Goal: Task Accomplishment & Management: Manage account settings

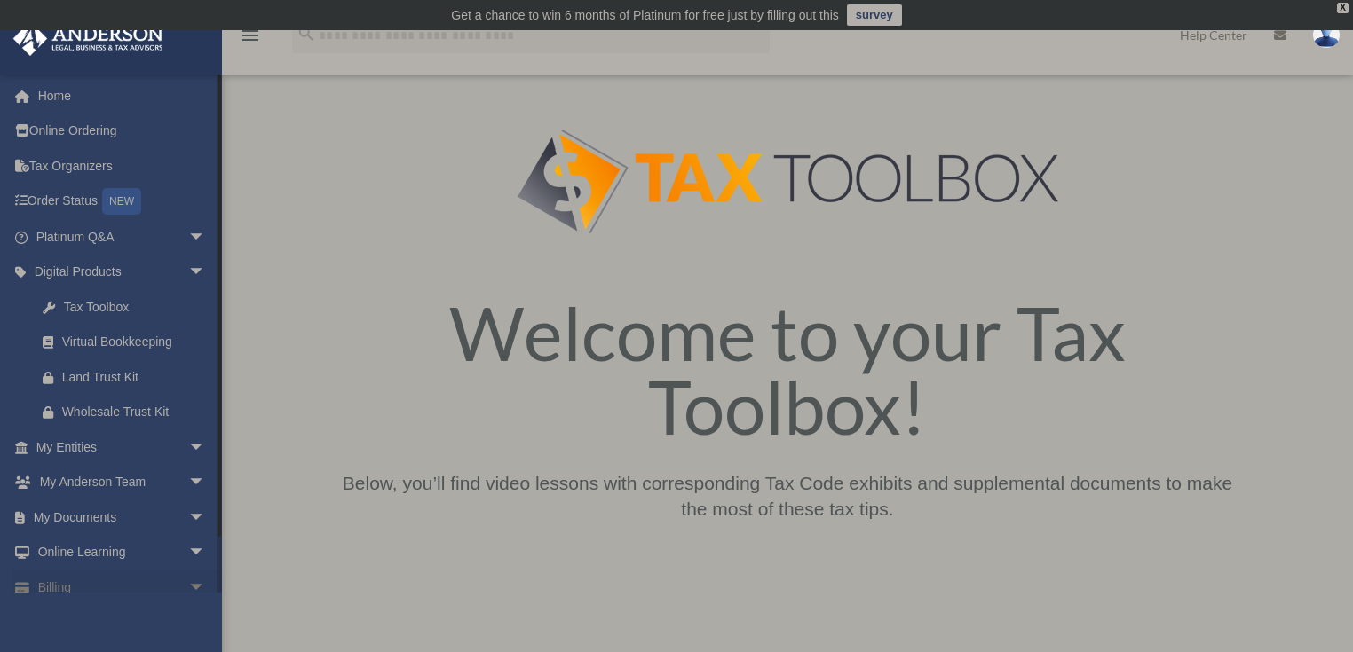
click at [83, 579] on link "Billing arrow_drop_down" at bounding box center [122, 588] width 220 height 36
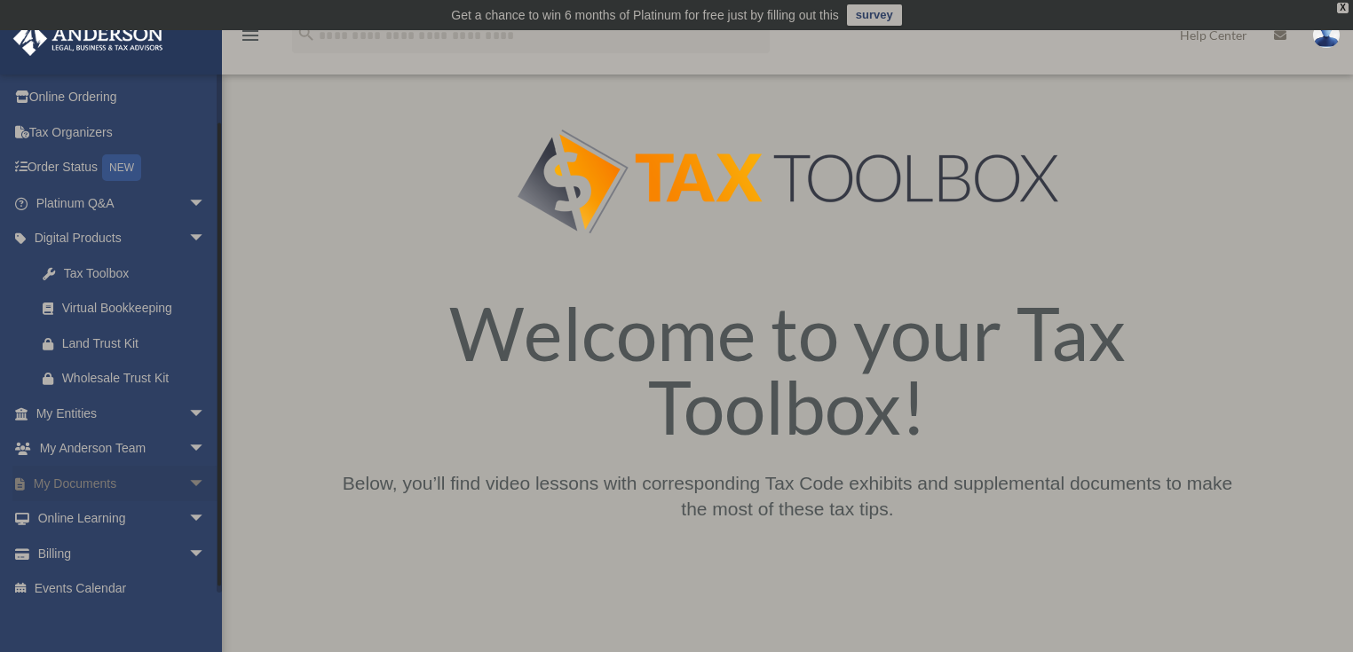
scroll to position [51, 0]
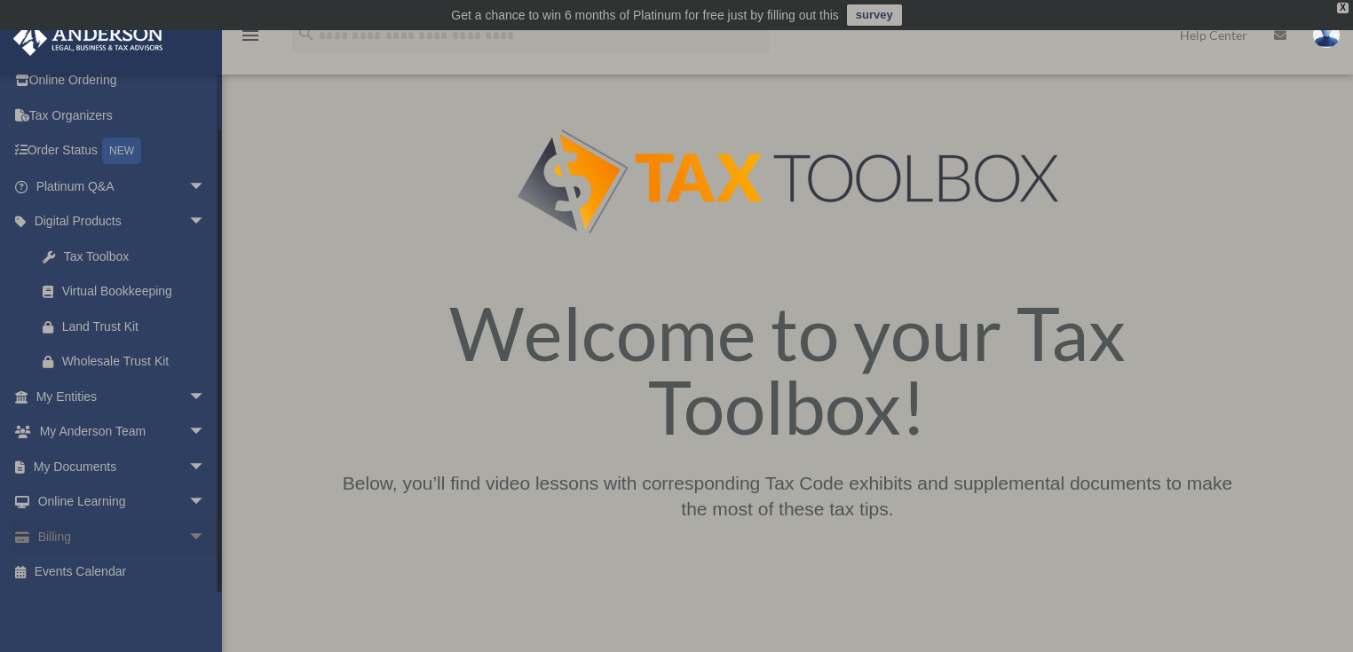
click at [188, 536] on span "arrow_drop_down" at bounding box center [206, 537] width 36 height 36
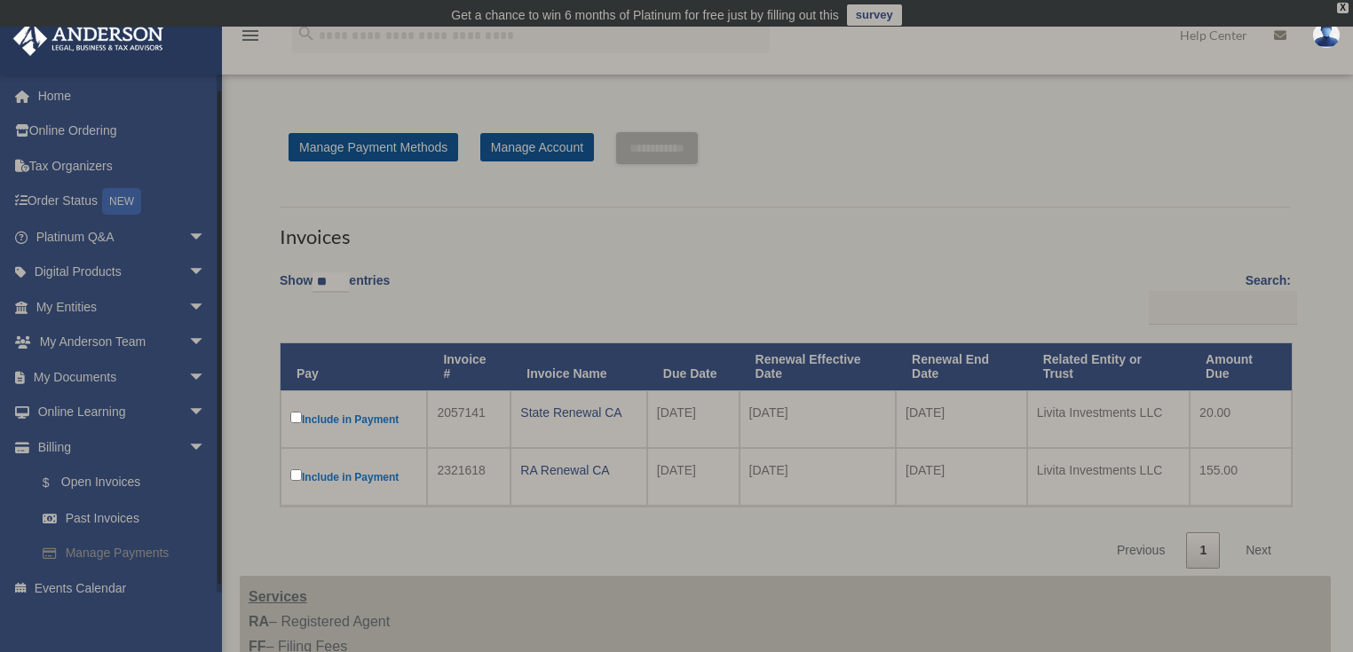
scroll to position [17, 0]
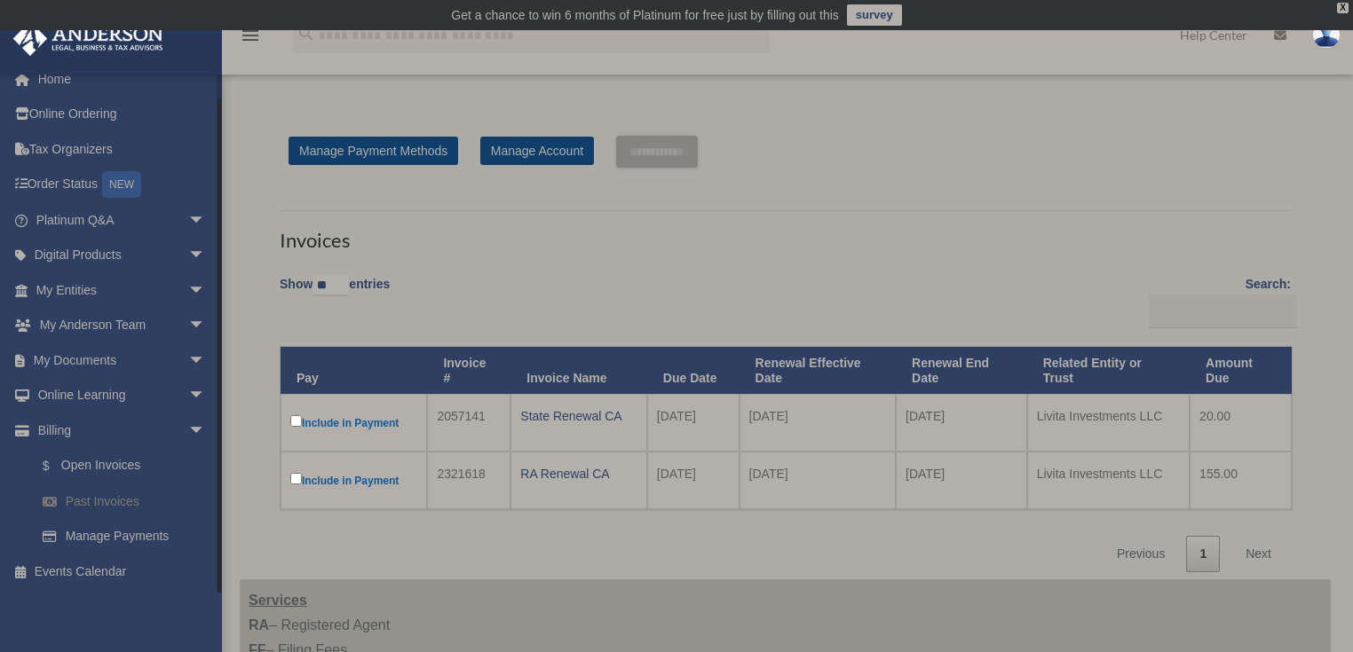
click at [119, 503] on link "Past Invoices" at bounding box center [129, 502] width 208 height 36
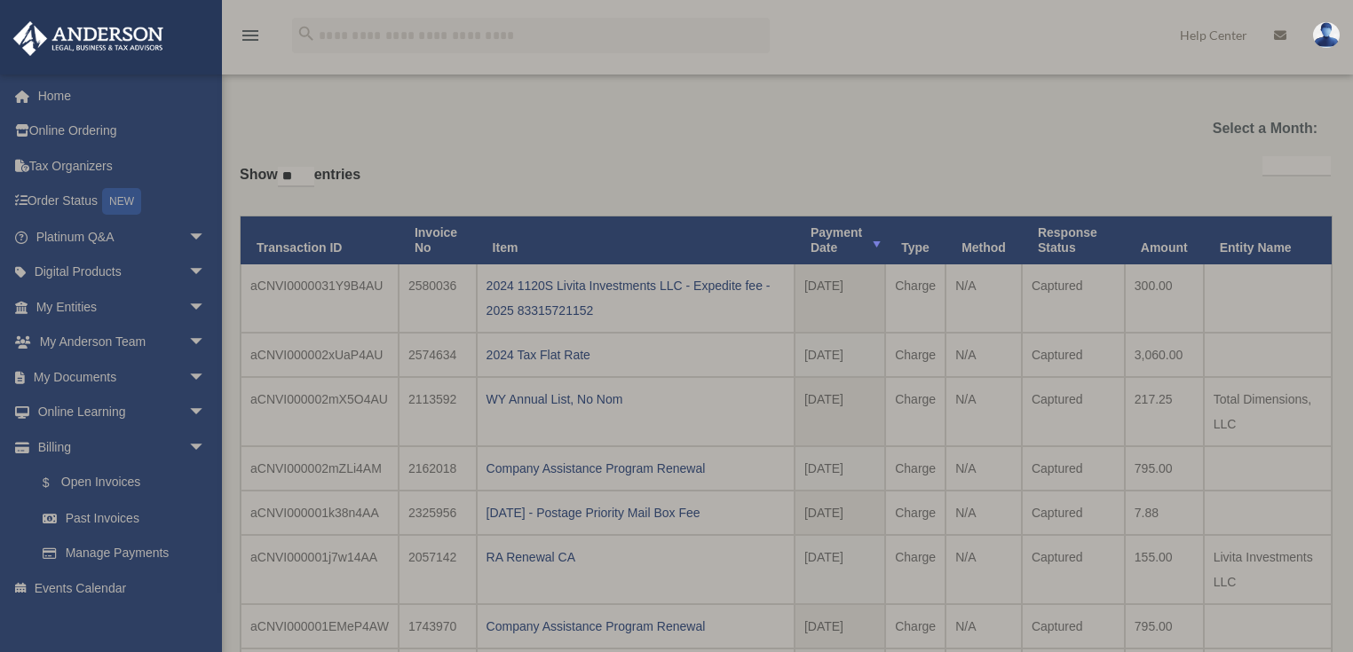
select select
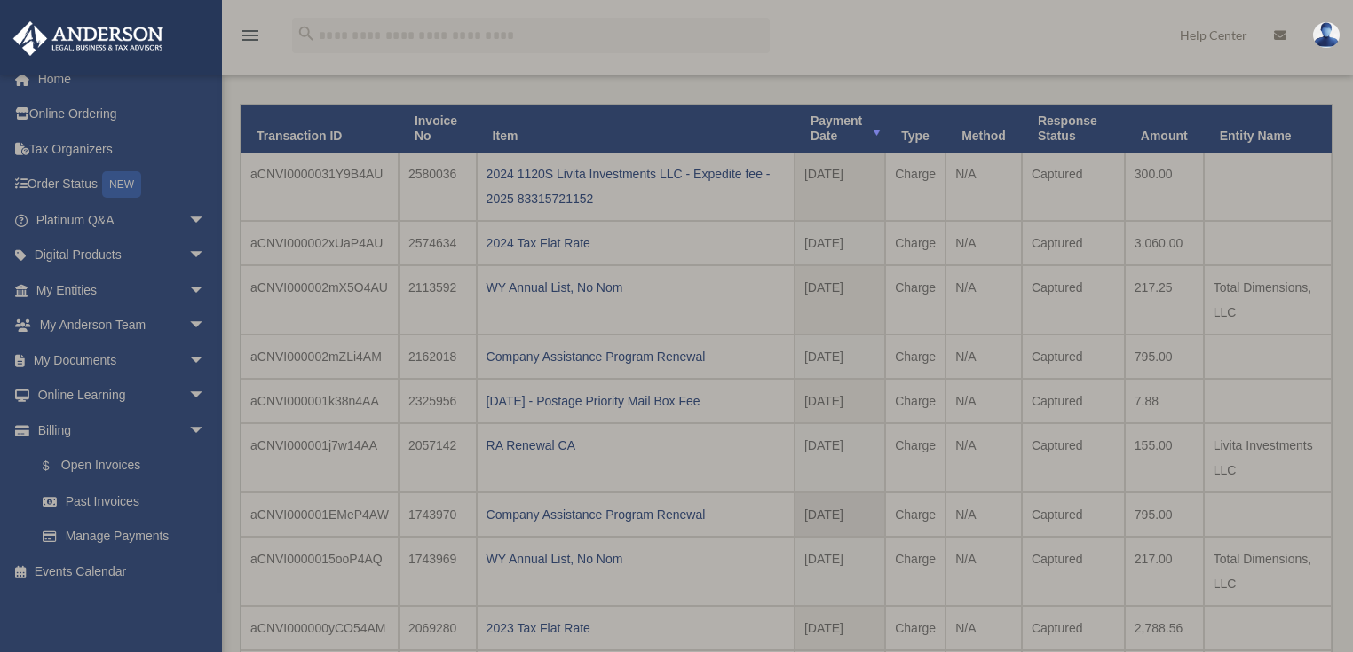
scroll to position [355, 0]
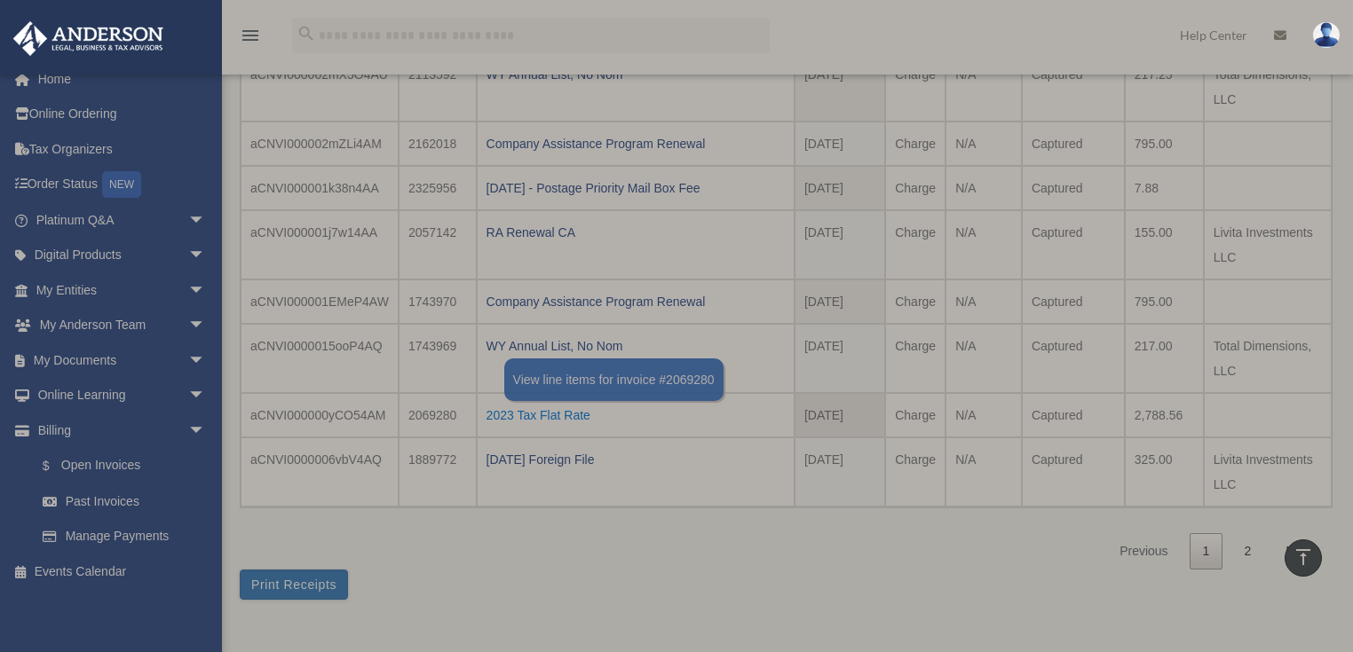
click at [512, 406] on div "2023 Tax Flat Rate" at bounding box center [635, 415] width 298 height 25
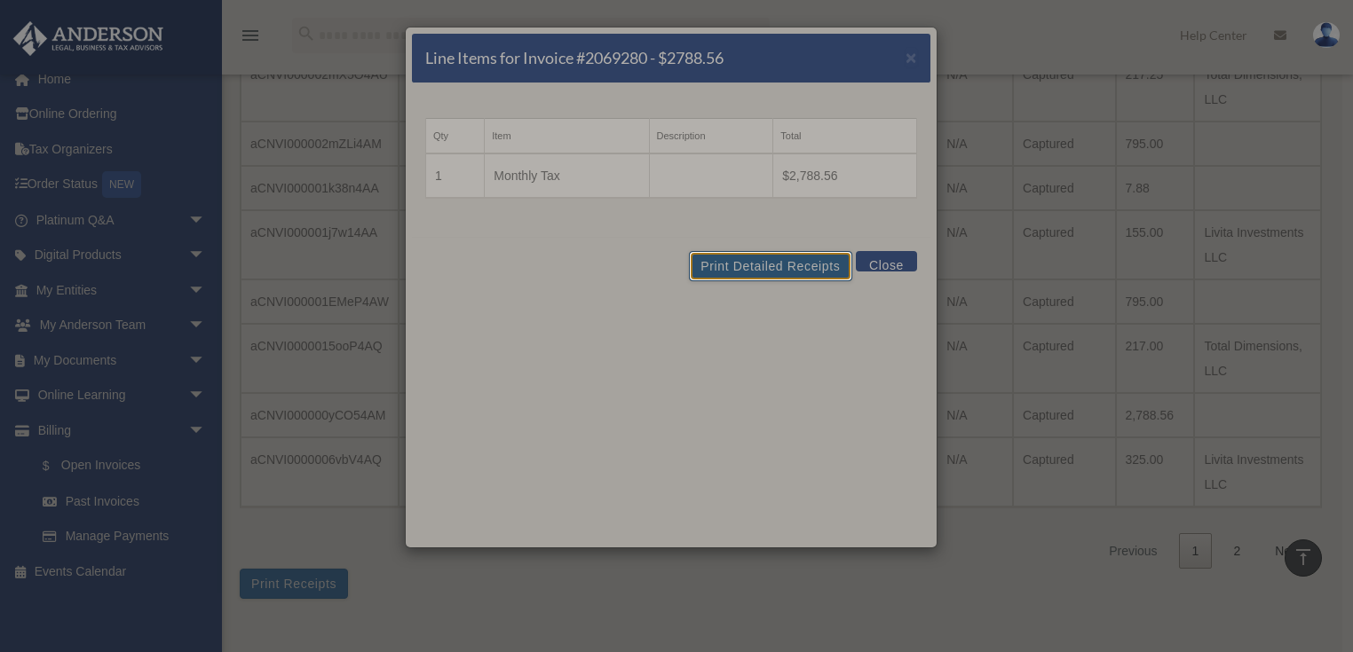
click at [778, 269] on button "Print Detailed Receipts" at bounding box center [770, 266] width 162 height 30
click at [912, 263] on button "Close" at bounding box center [886, 261] width 61 height 20
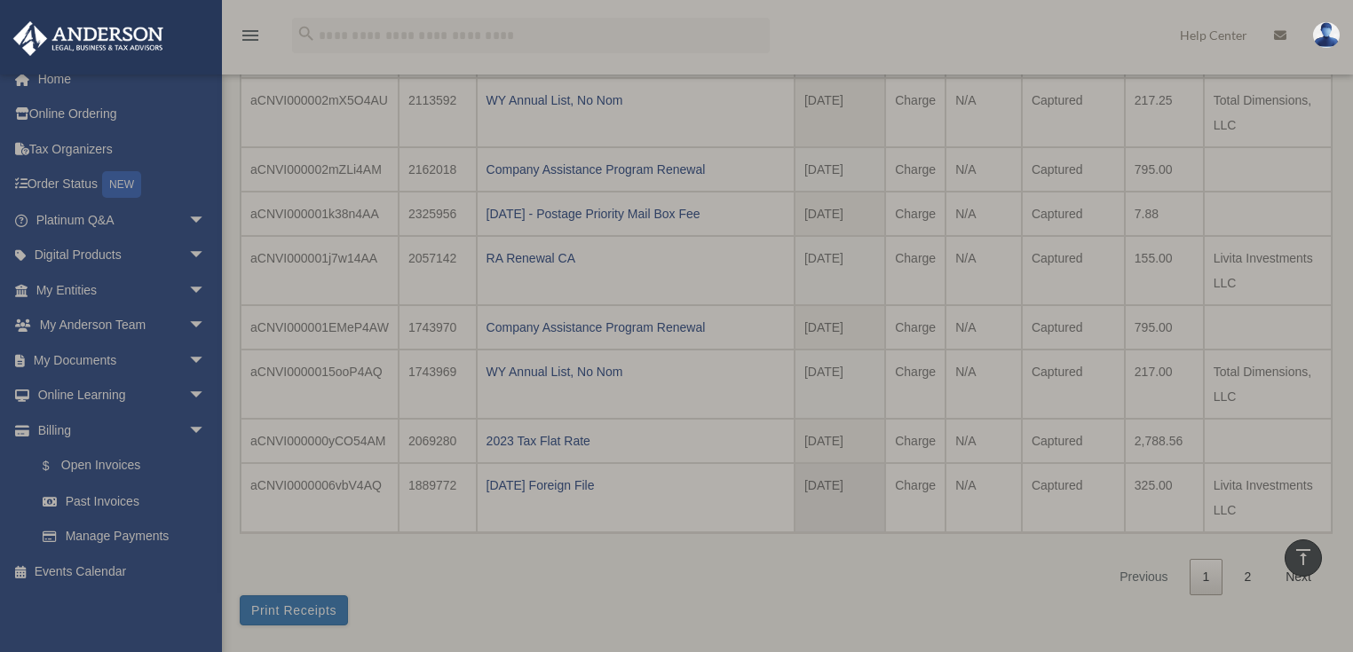
scroll to position [355, 0]
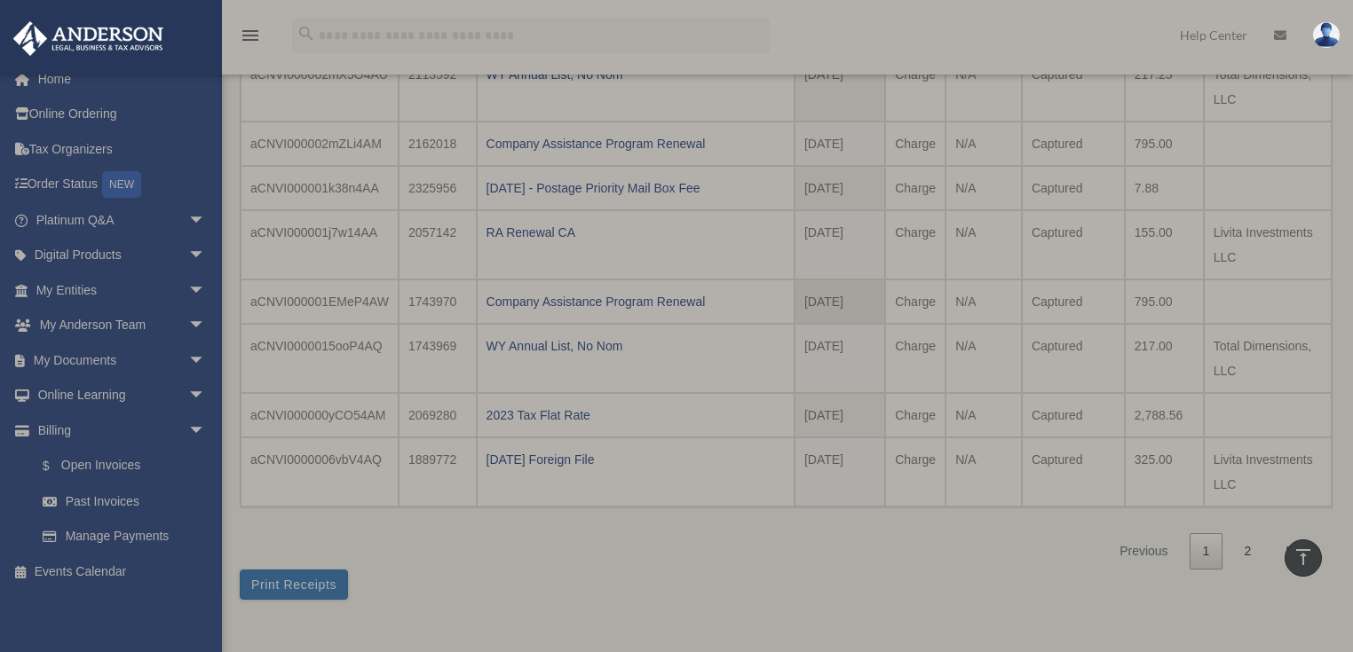
click at [1159, 299] on td "795.00" at bounding box center [1164, 302] width 79 height 44
click at [1169, 255] on td "155.00" at bounding box center [1164, 244] width 79 height 69
click at [1182, 424] on td "2,788.56" at bounding box center [1164, 415] width 79 height 44
click at [884, 561] on div "**********" at bounding box center [785, 198] width 1091 height 742
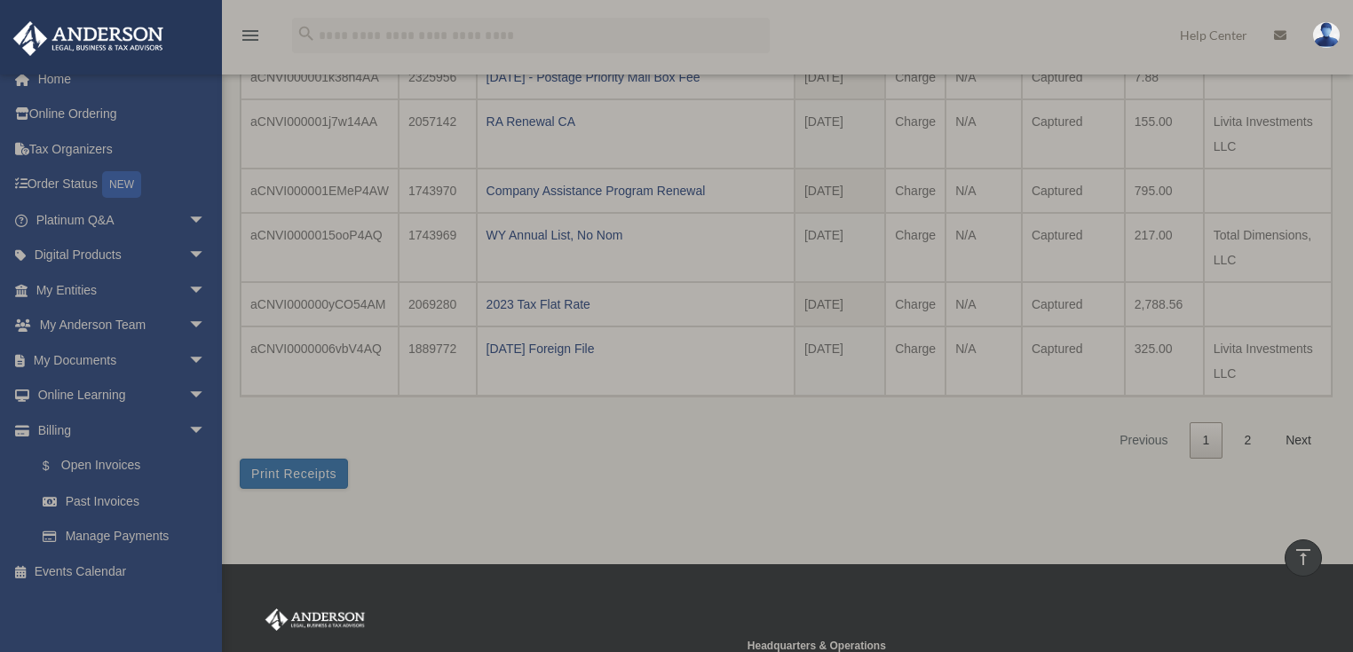
scroll to position [497, 0]
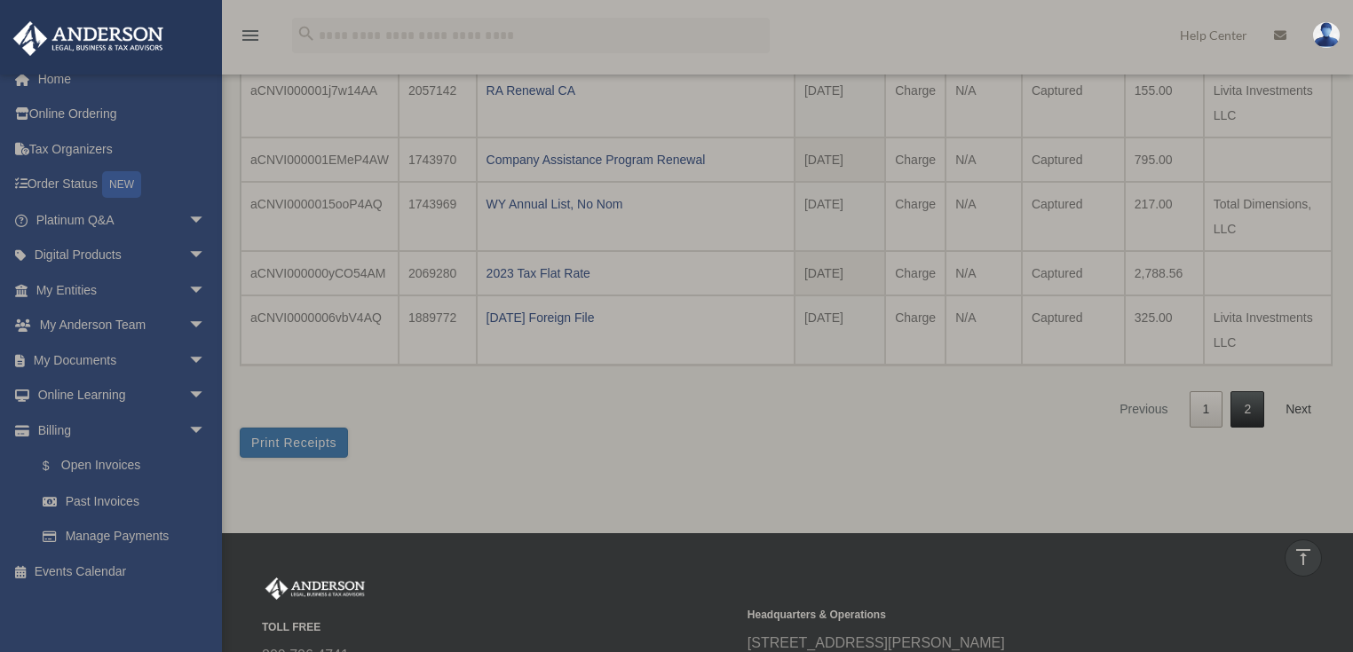
click at [1251, 406] on link "2" at bounding box center [1247, 409] width 34 height 36
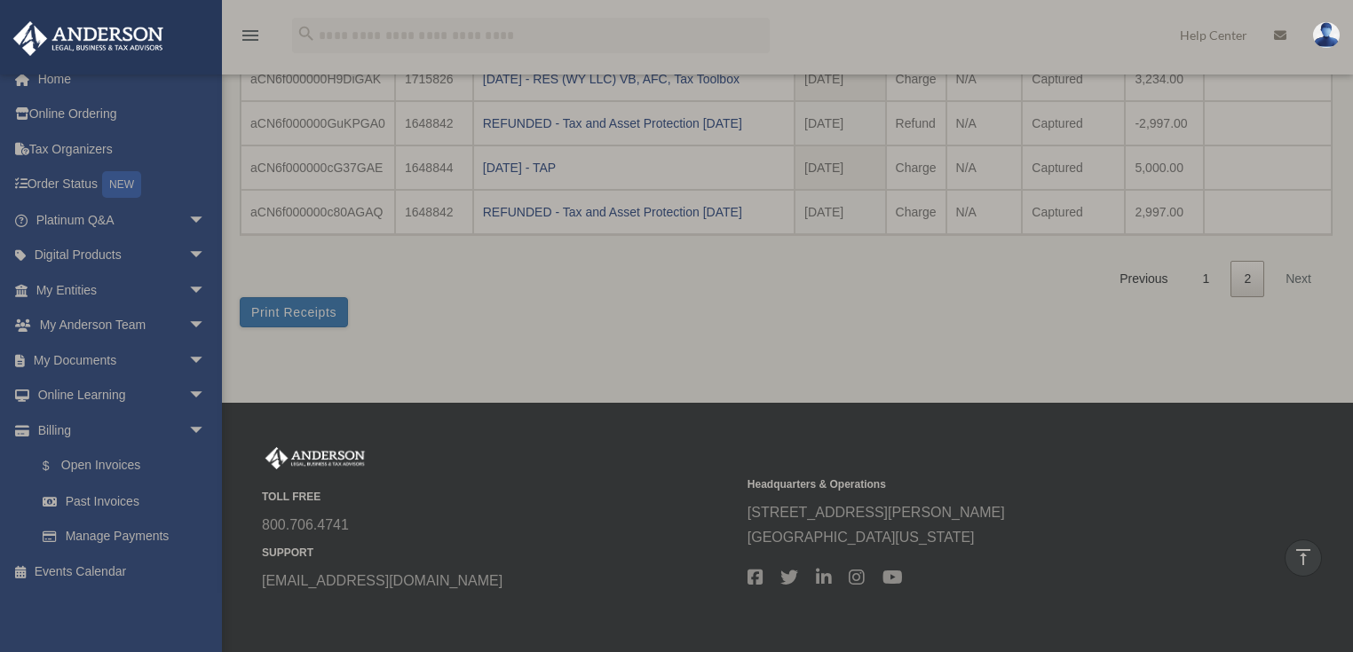
scroll to position [103, 0]
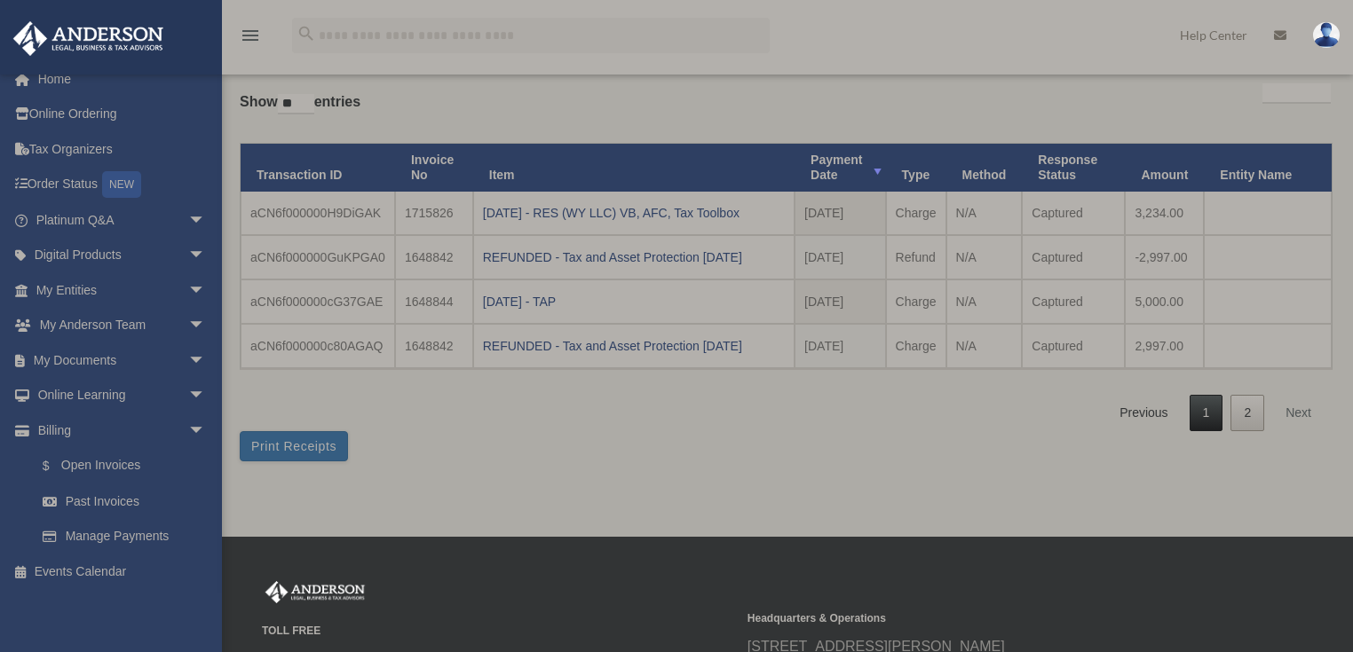
click at [1198, 409] on link "1" at bounding box center [1206, 413] width 34 height 36
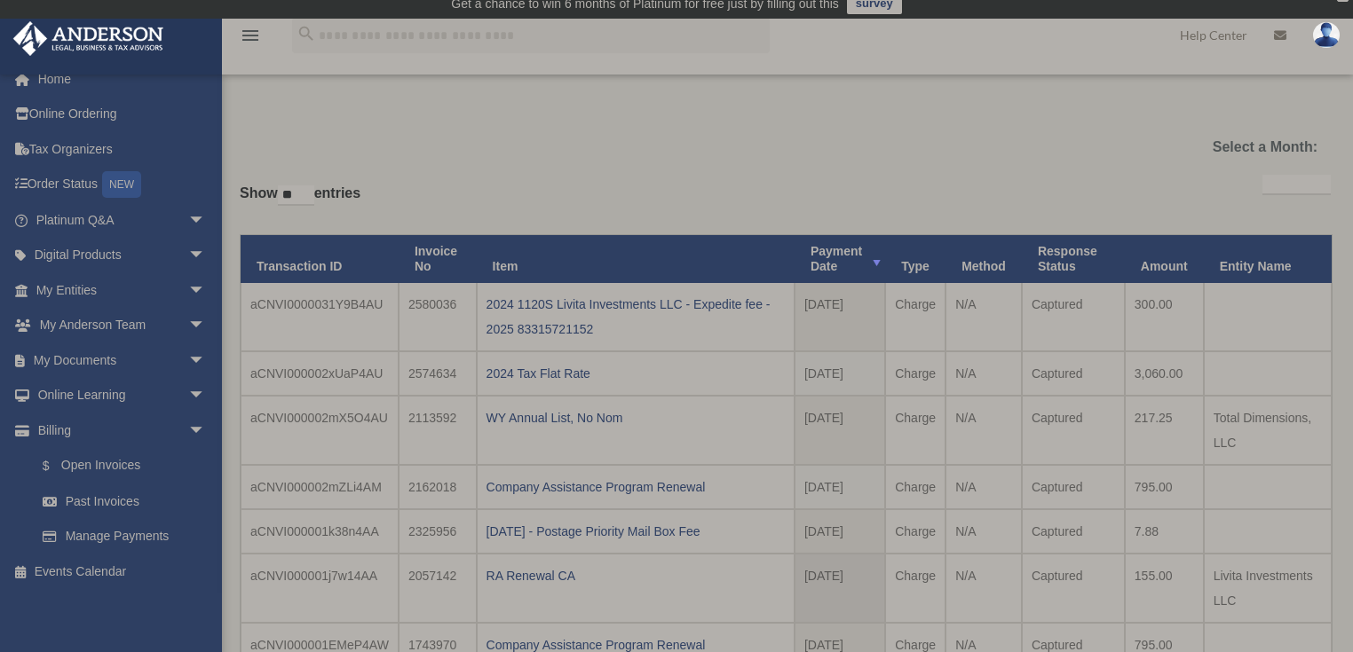
scroll to position [0, 0]
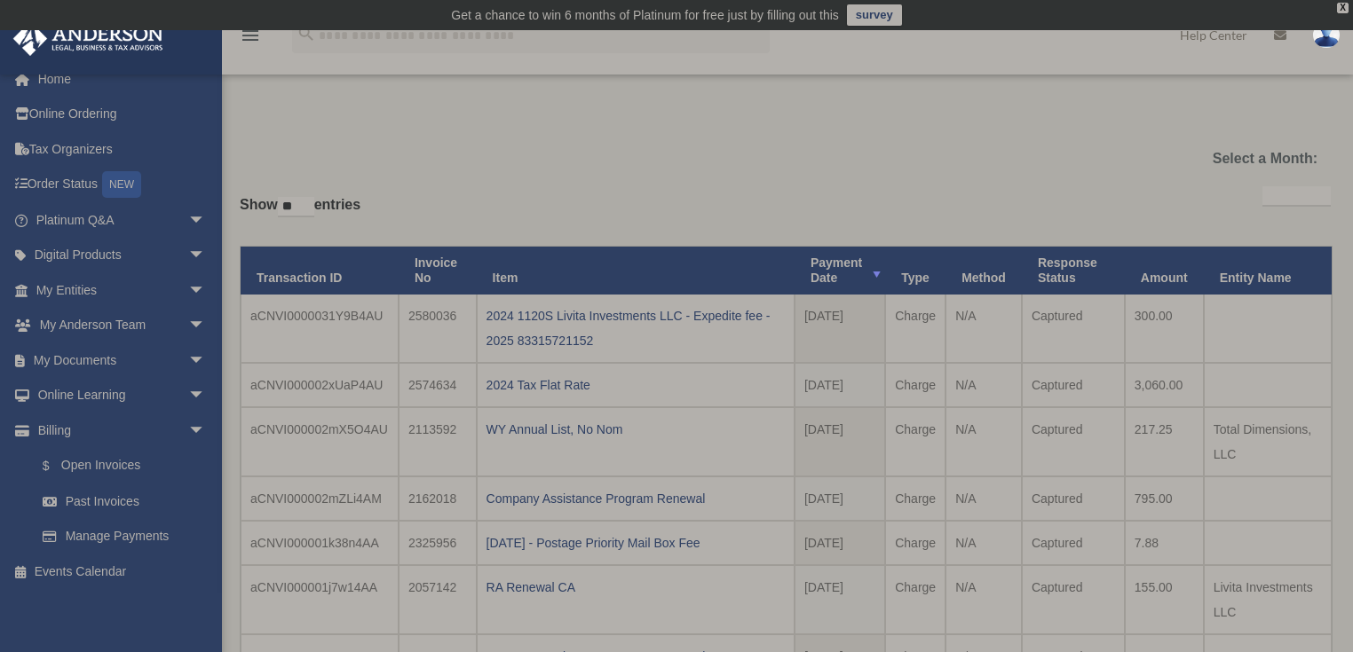
click at [1262, 193] on select "**********" at bounding box center [1296, 196] width 68 height 20
click at [1061, 178] on div "**********" at bounding box center [785, 545] width 1091 height 818
click at [864, 185] on div "**********" at bounding box center [785, 553] width 1091 height 742
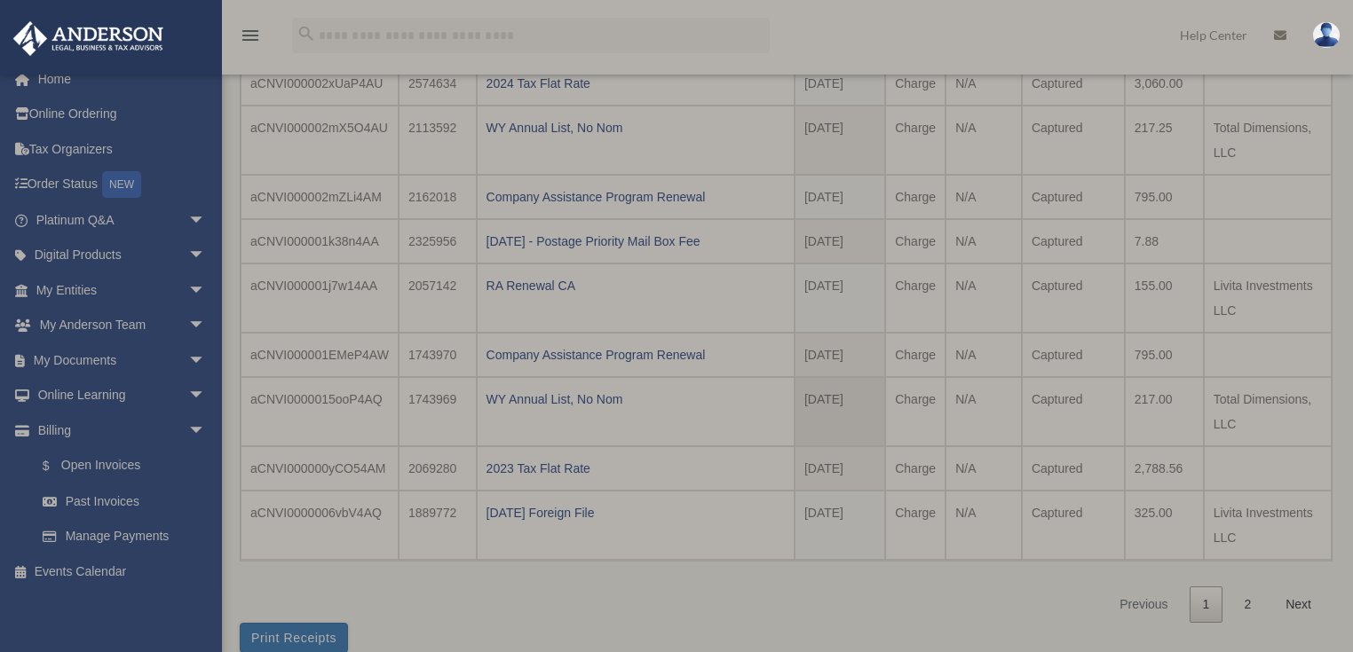
scroll to position [497, 0]
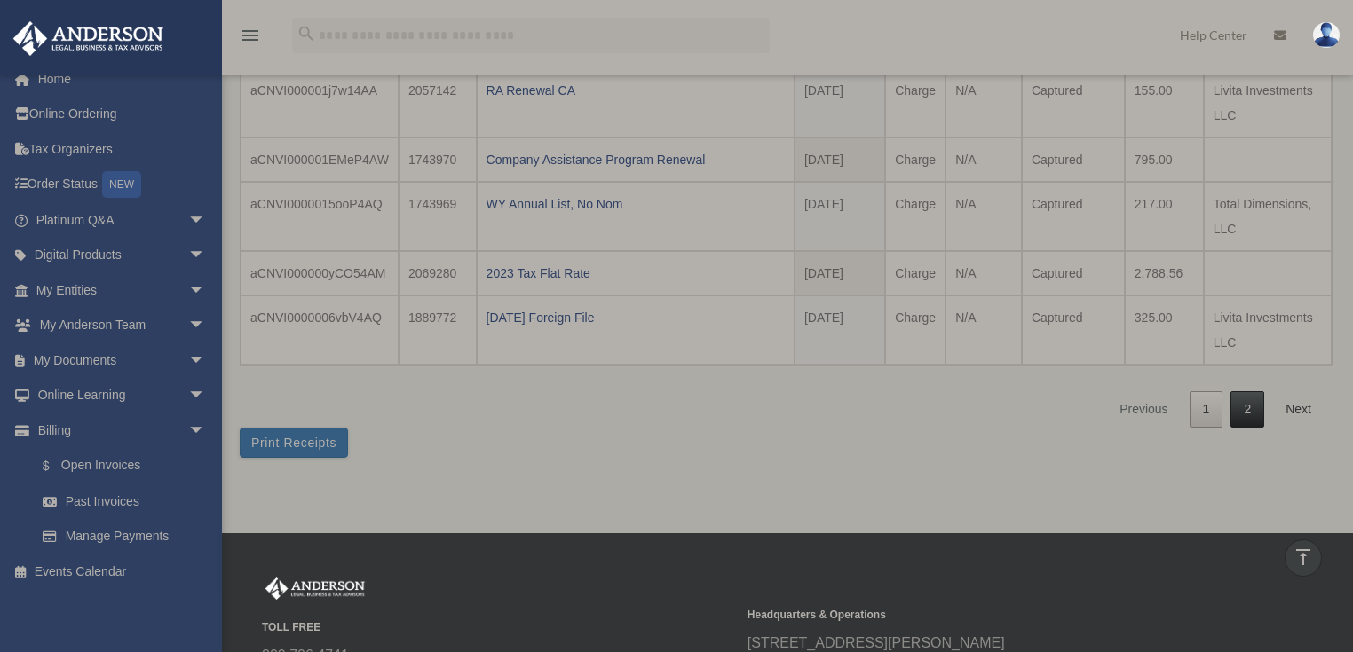
click at [1257, 401] on link "2" at bounding box center [1247, 409] width 34 height 36
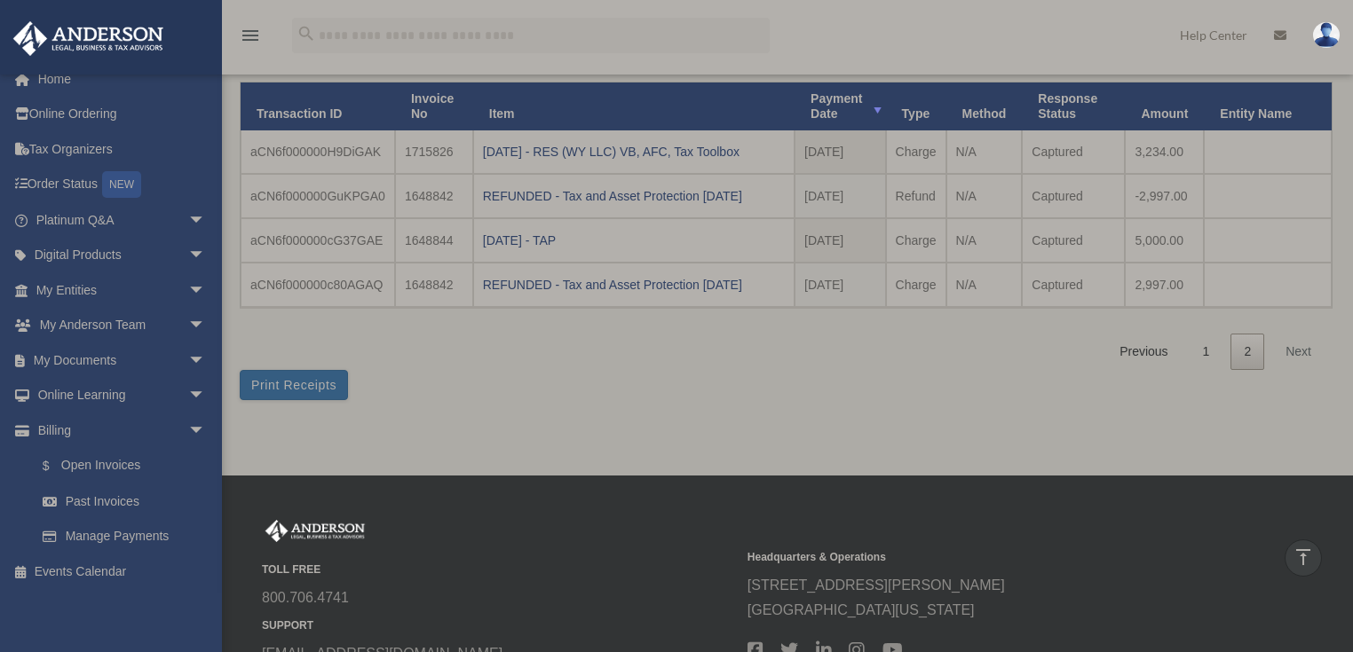
scroll to position [0, 0]
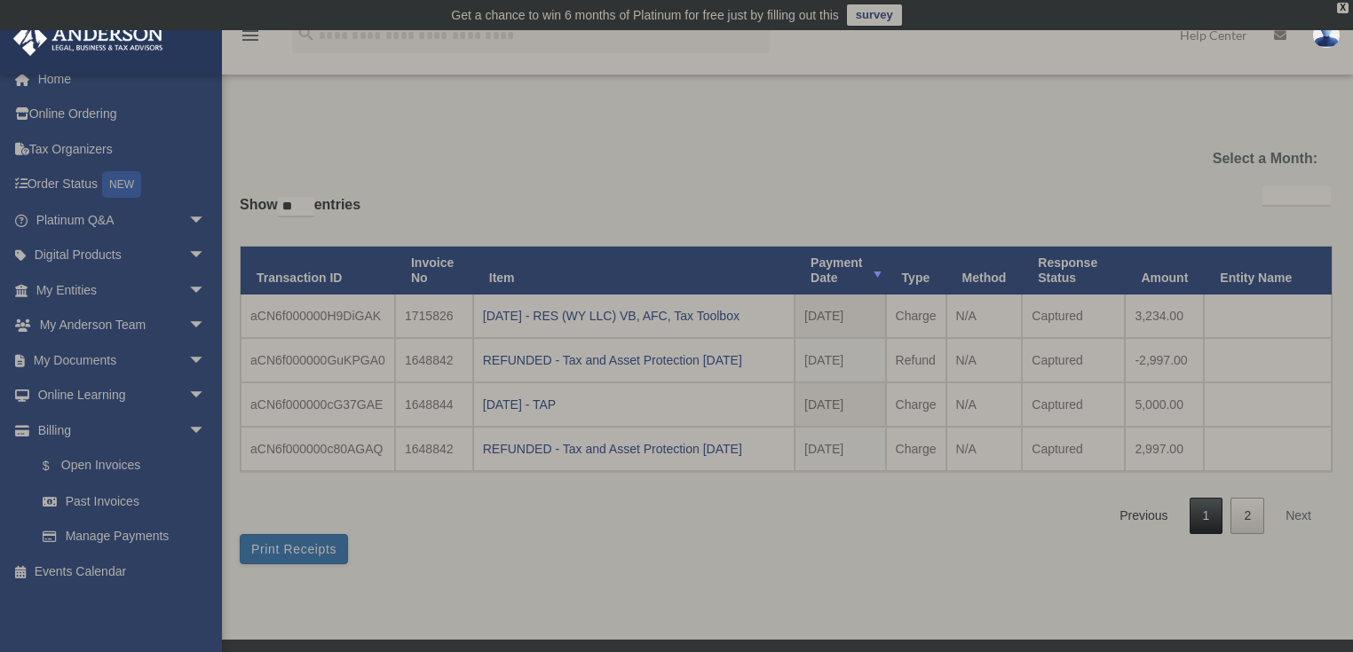
click at [1201, 509] on link "1" at bounding box center [1206, 516] width 34 height 36
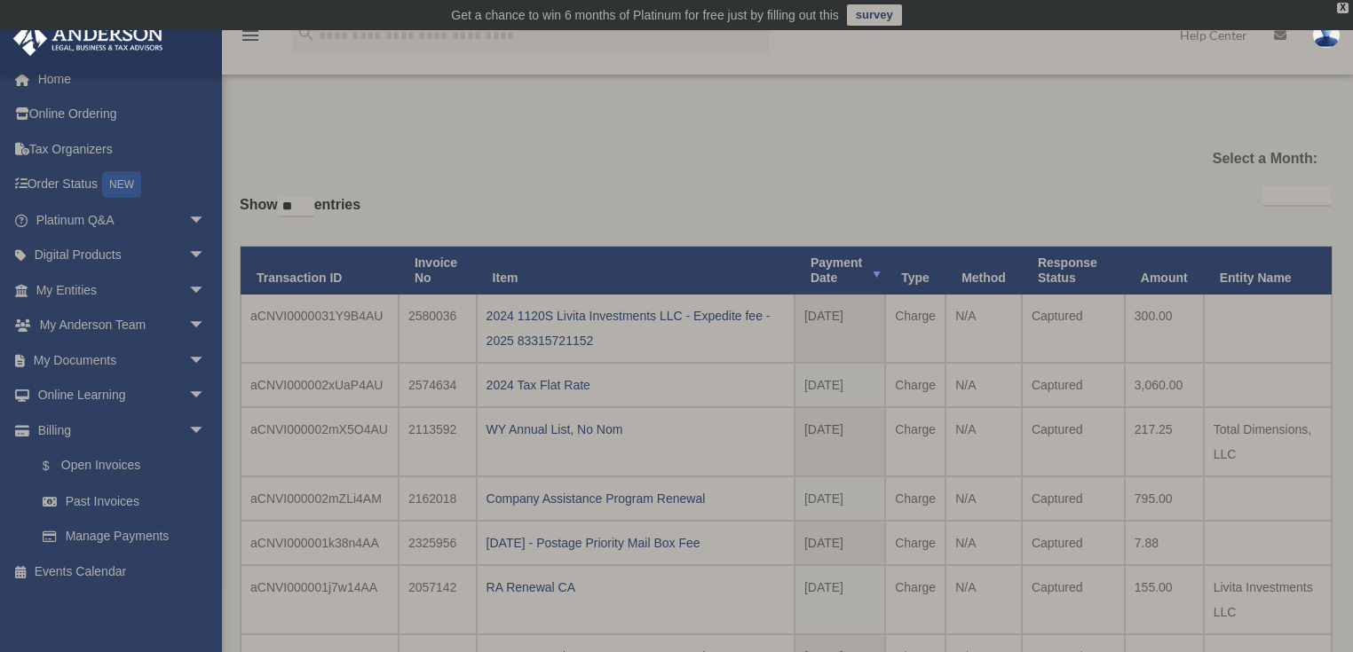
scroll to position [17, 0]
drag, startPoint x: 219, startPoint y: 107, endPoint x: 832, endPoint y: 580, distance: 773.8
click at [832, 580] on div "Past Invoices workwiser@gmail.com Sign Out lili.c.tseng@gmail.com Home Online O…" at bounding box center [676, 530] width 1353 height 892
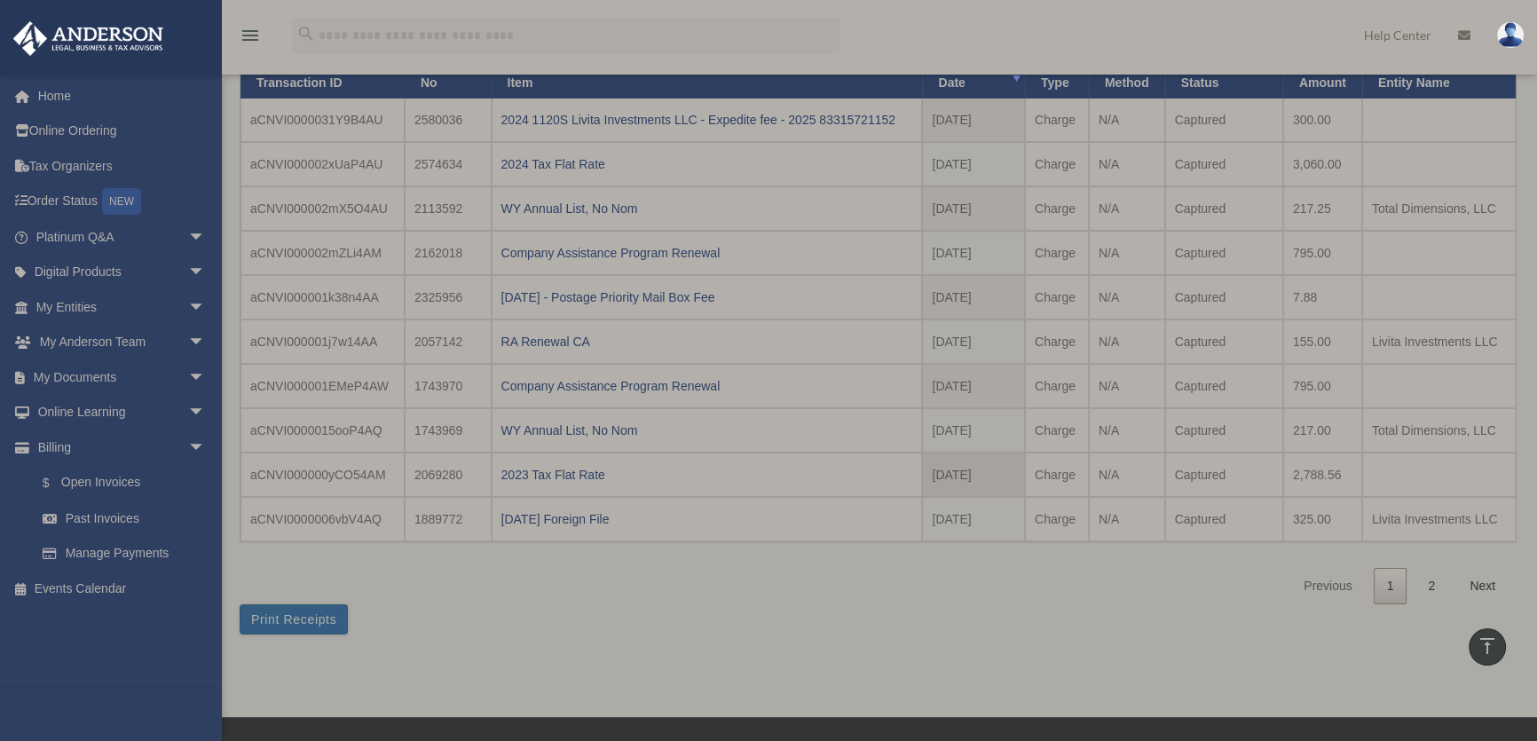
scroll to position [122, 0]
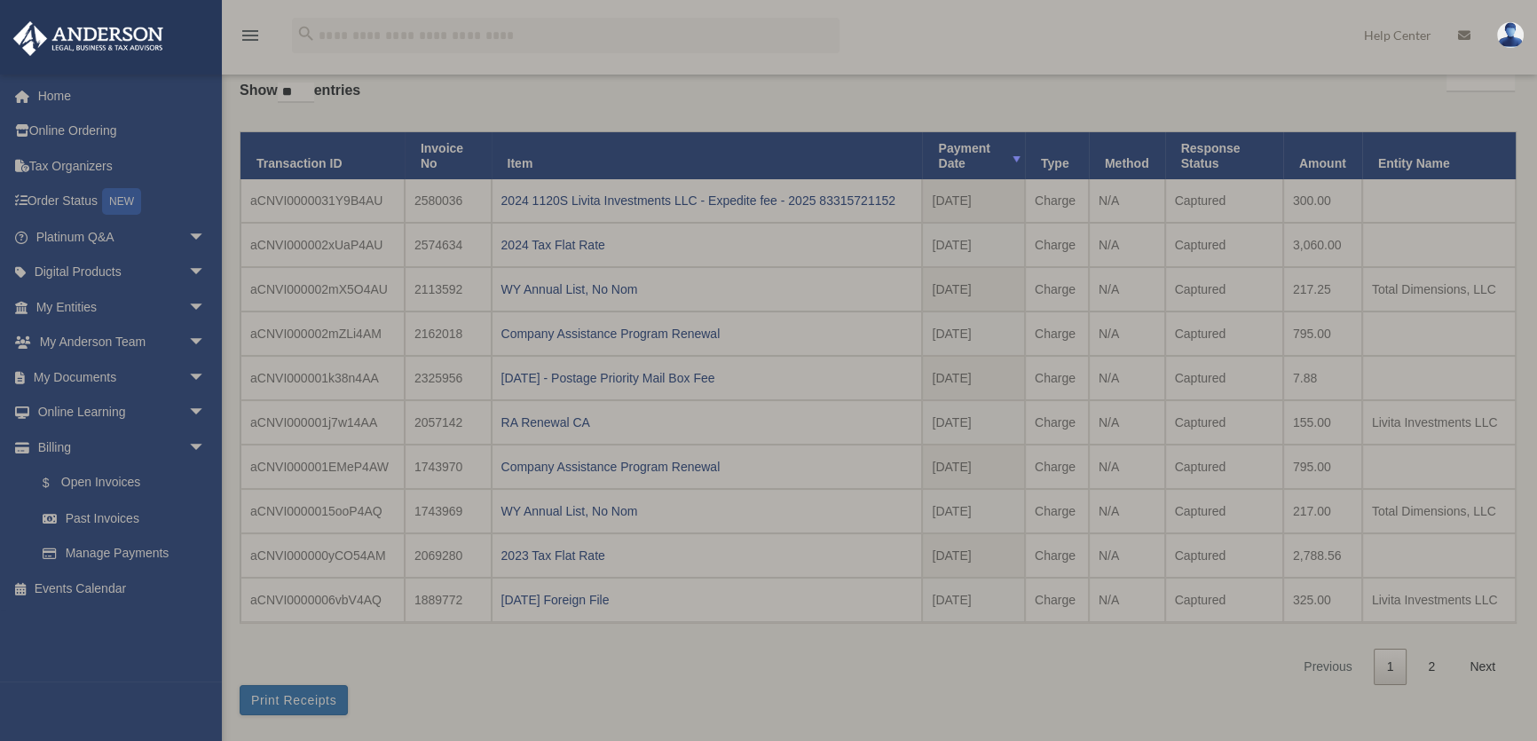
click at [914, 651] on div "**********" at bounding box center [877, 376] width 1275 height 618
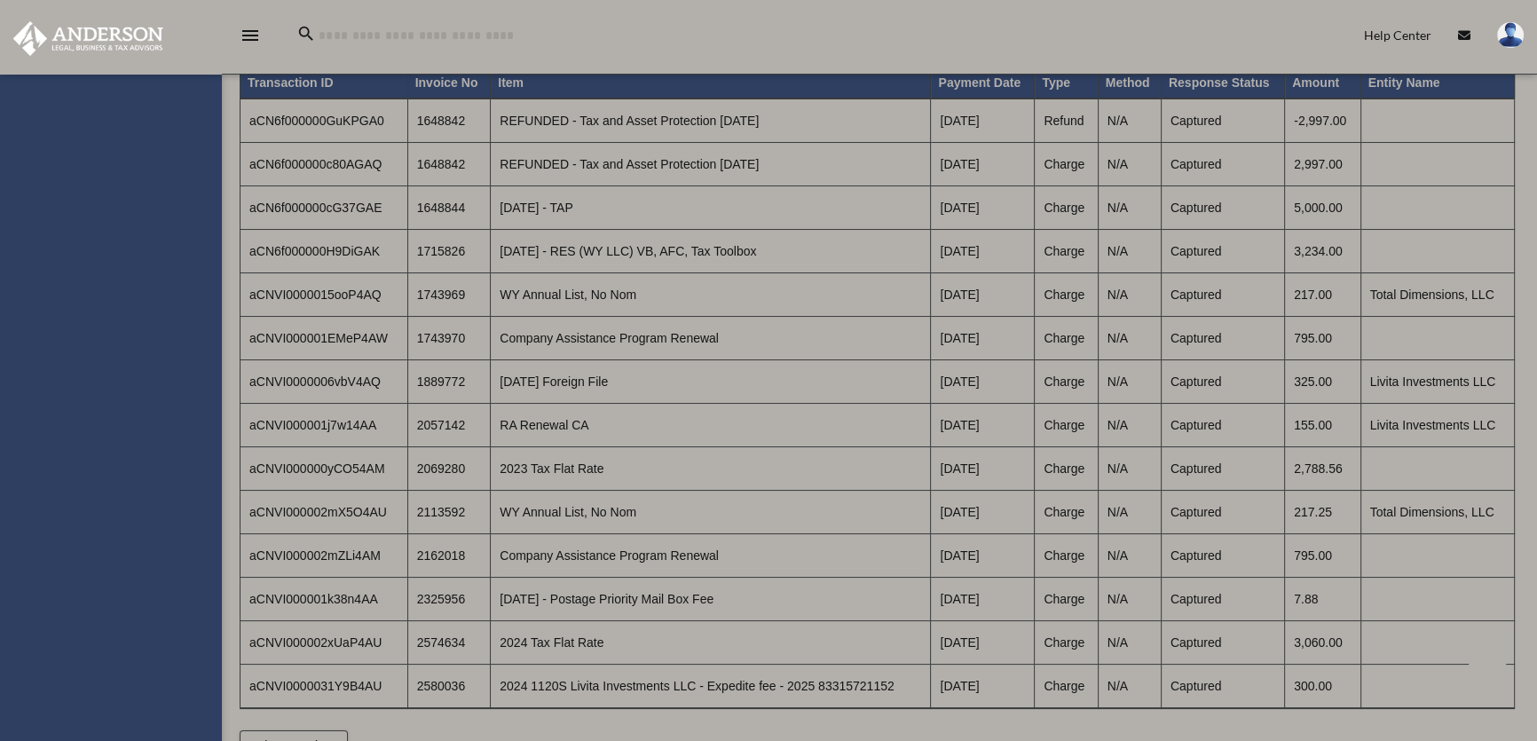
select select
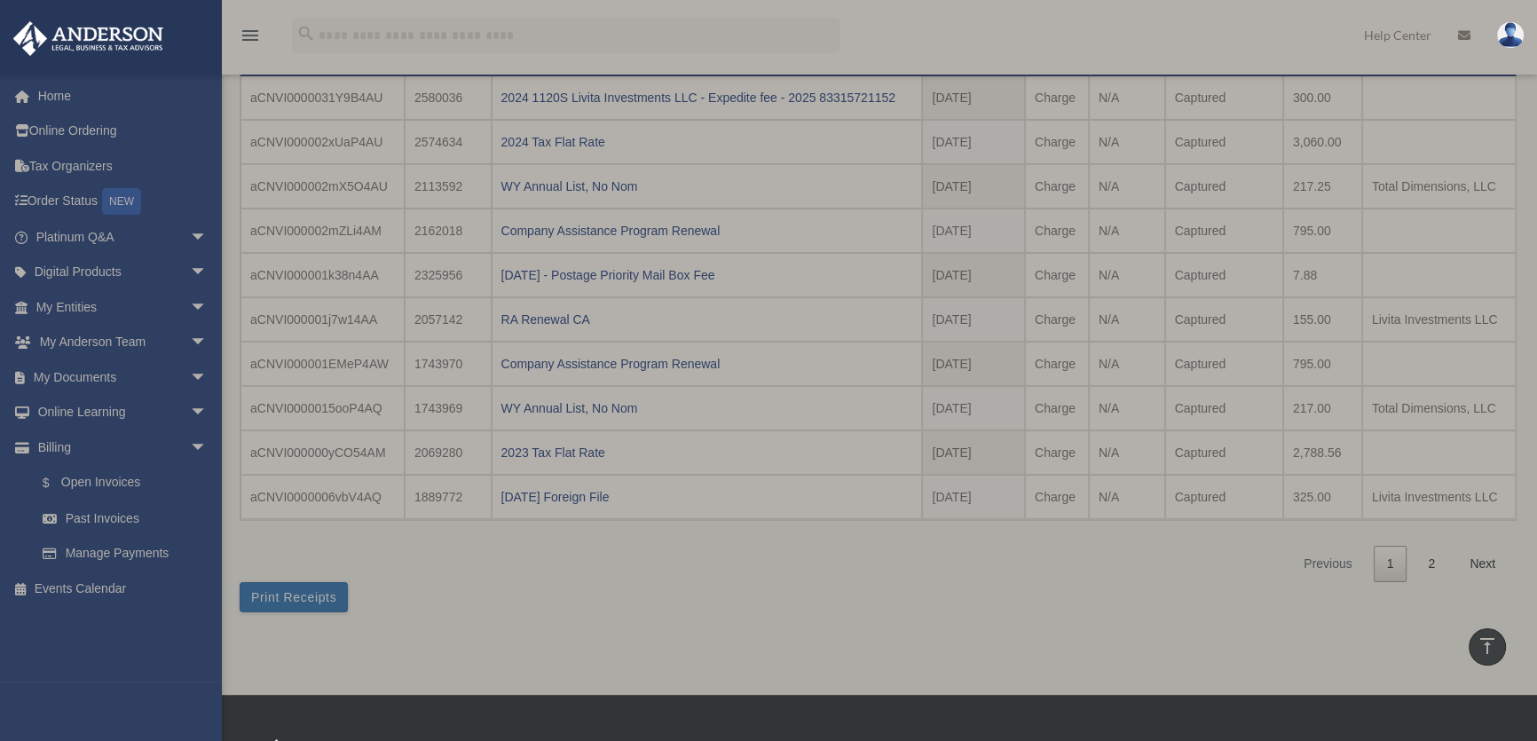
scroll to position [204, 0]
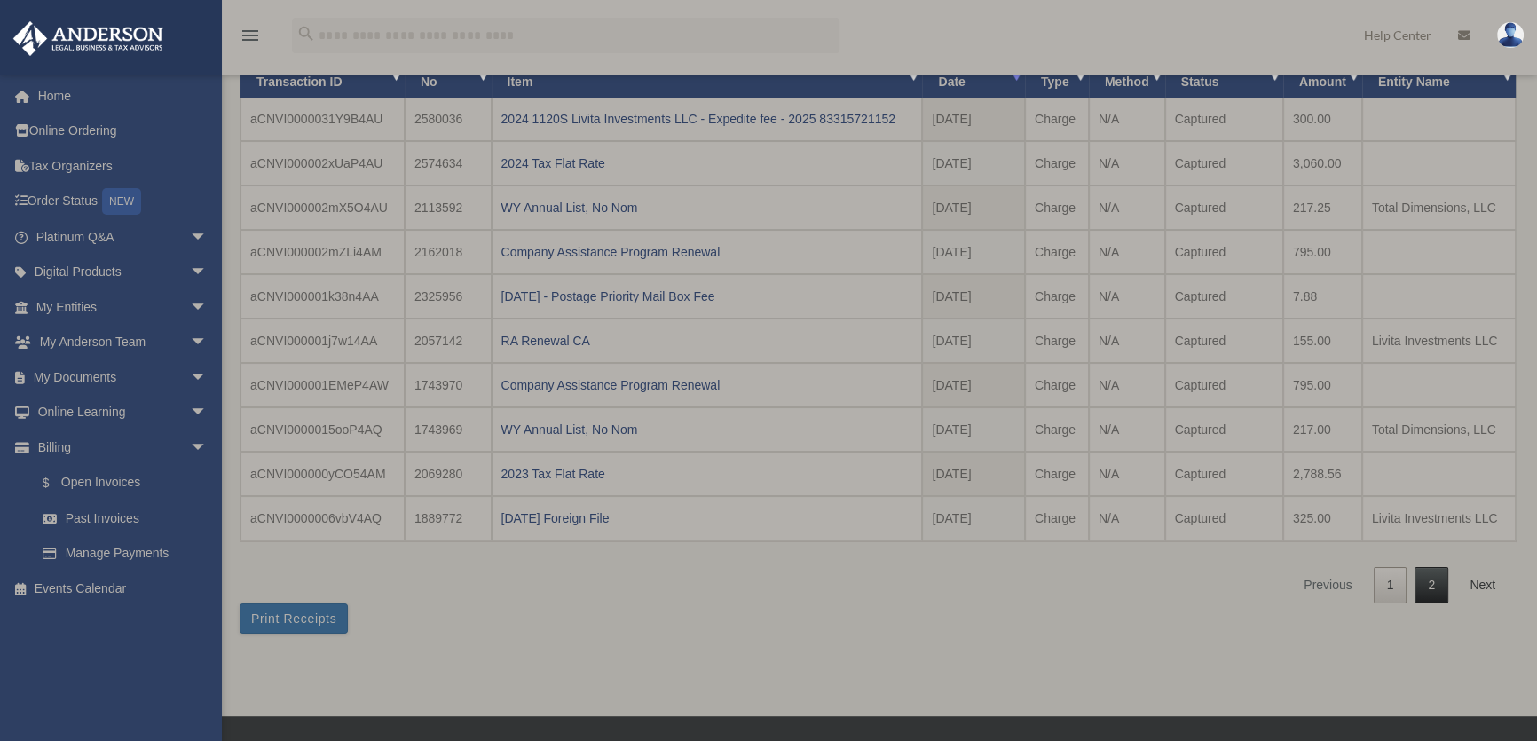
click at [1437, 579] on link "2" at bounding box center [1432, 585] width 34 height 36
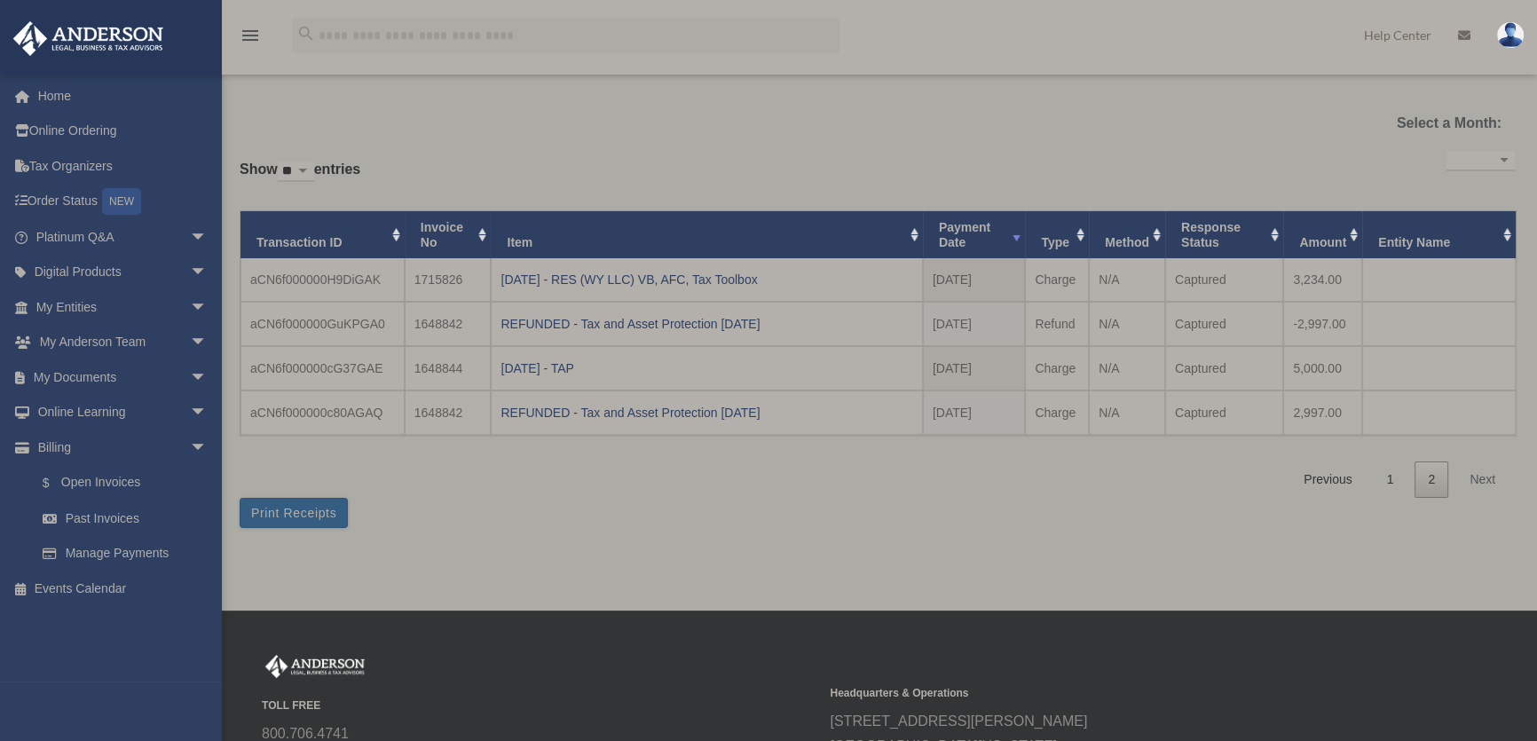
scroll to position [43, 0]
click at [1400, 477] on link "1" at bounding box center [1391, 480] width 34 height 36
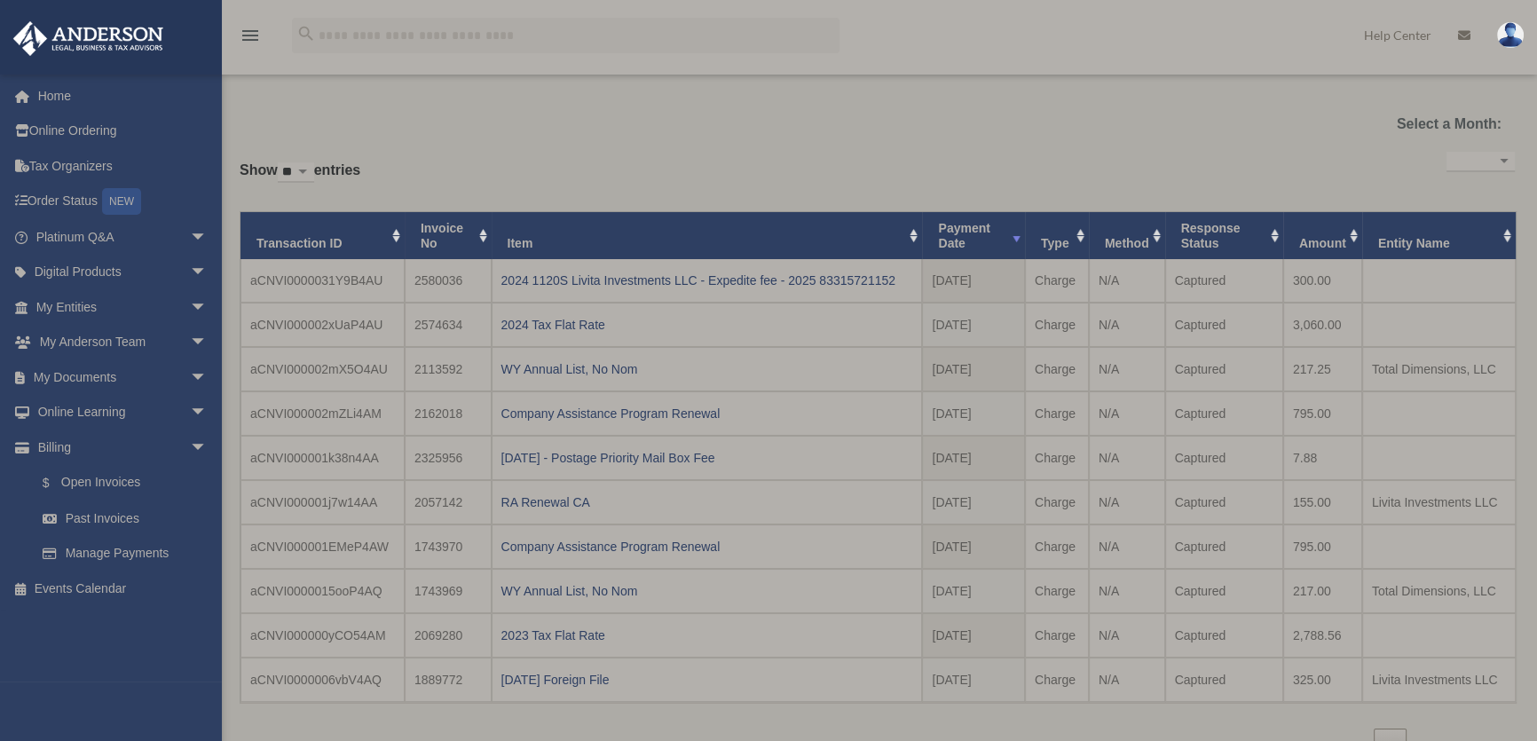
click at [1307, 714] on div "**********" at bounding box center [877, 456] width 1275 height 618
click at [1337, 156] on div "**********" at bounding box center [877, 456] width 1275 height 618
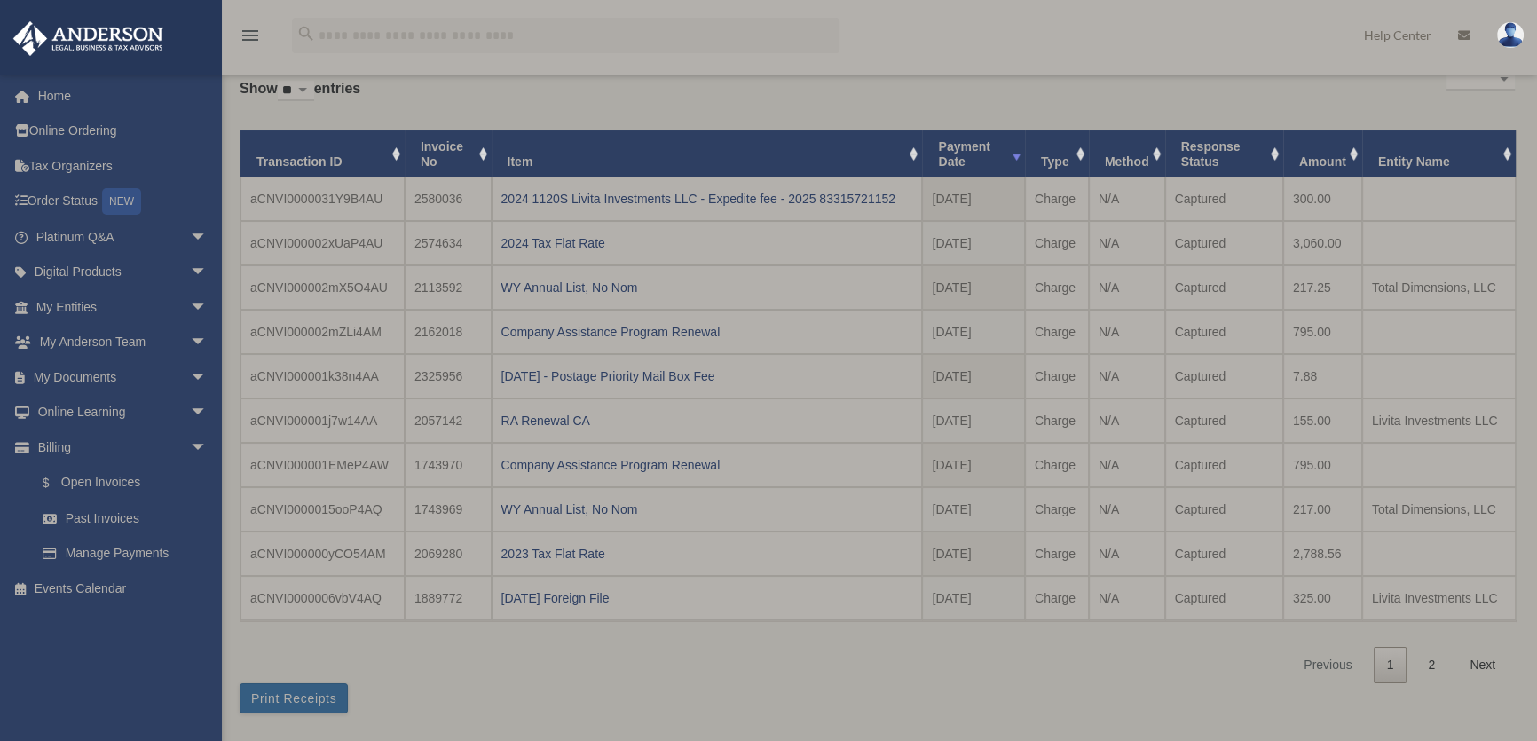
scroll to position [123, 0]
